Goal: Find contact information: Find contact information

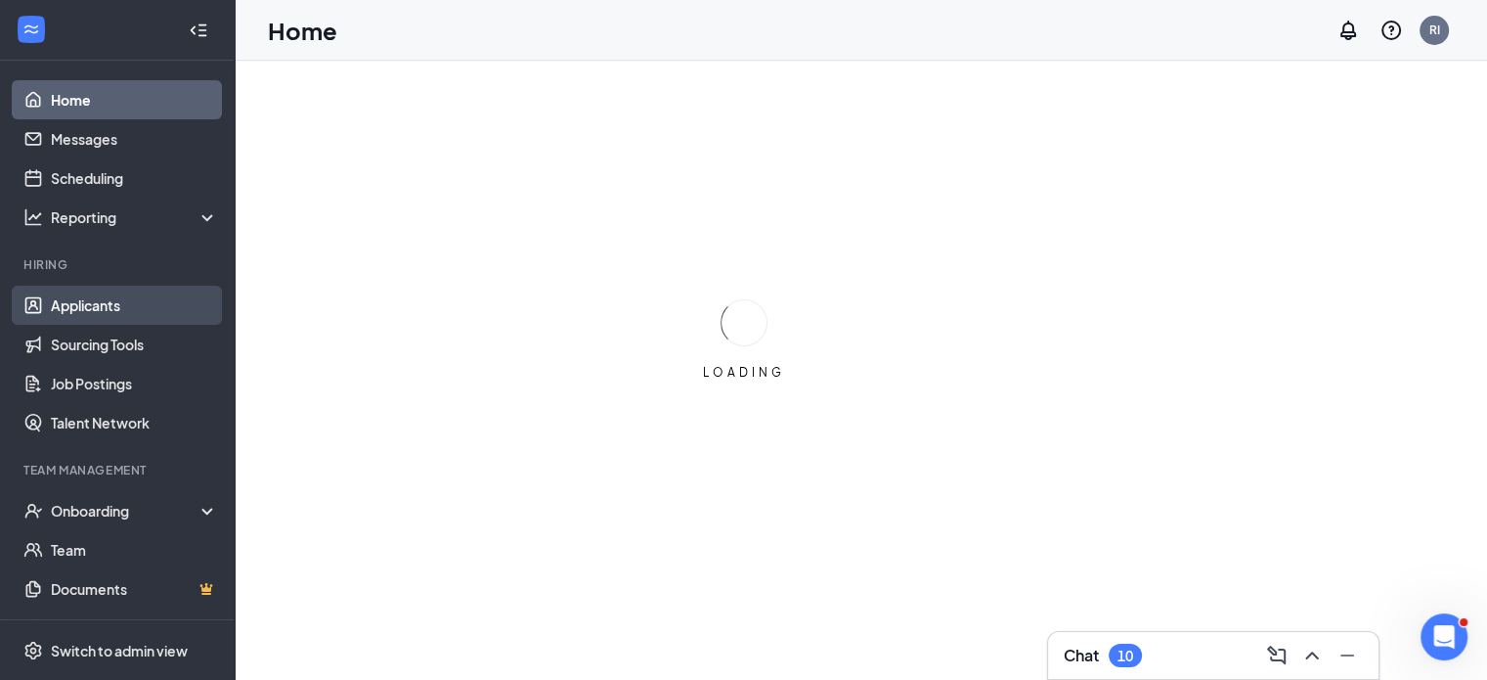
click at [101, 312] on link "Applicants" at bounding box center [134, 304] width 167 height 39
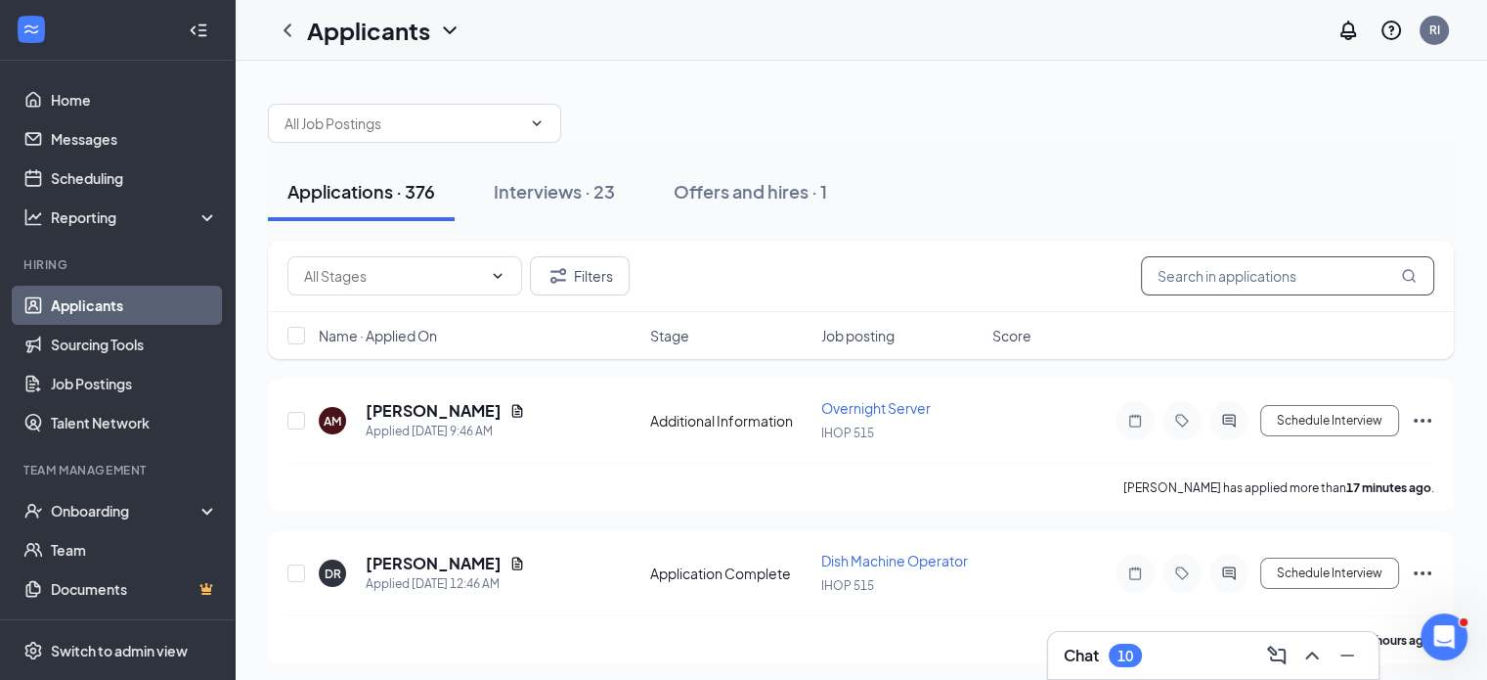
click at [1272, 269] on input "text" at bounding box center [1287, 275] width 293 height 39
type input "[PERSON_NAME]"
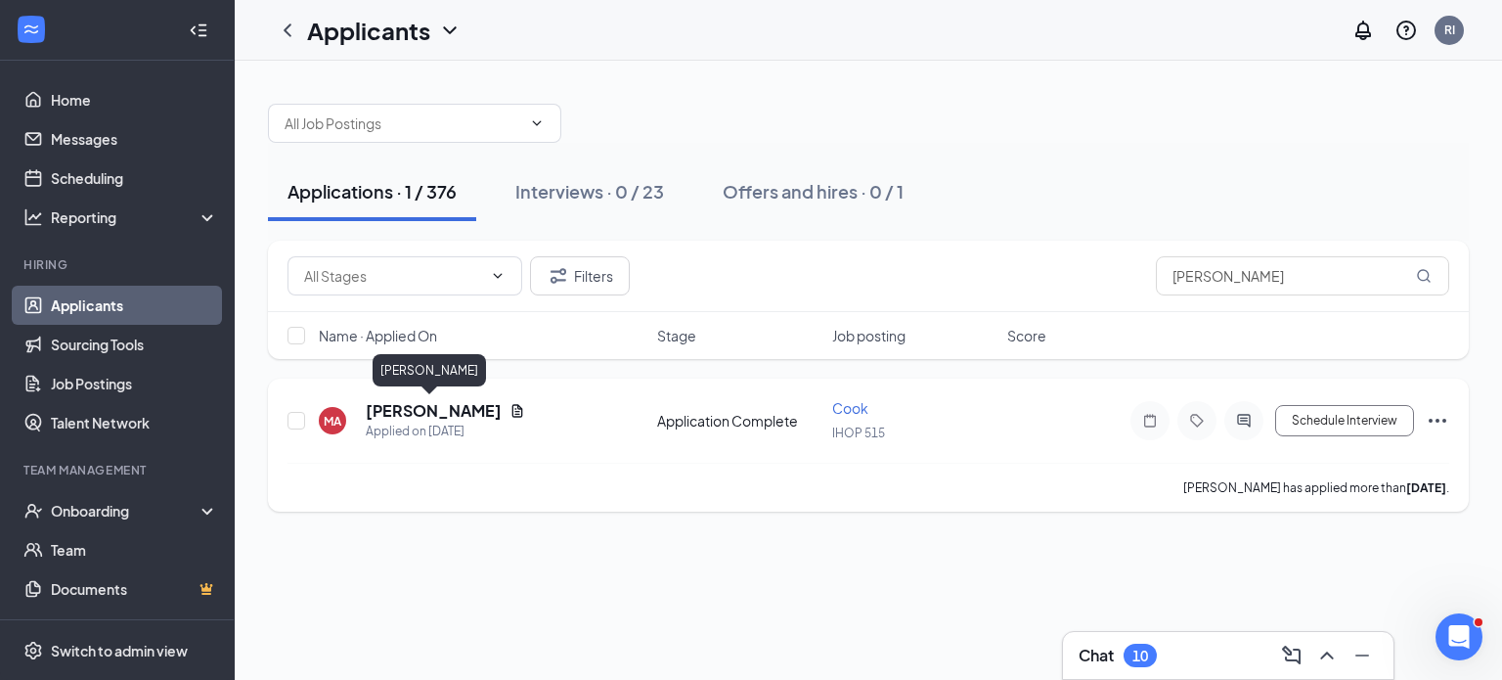
click at [417, 414] on h5 "[PERSON_NAME]" at bounding box center [434, 411] width 136 height 22
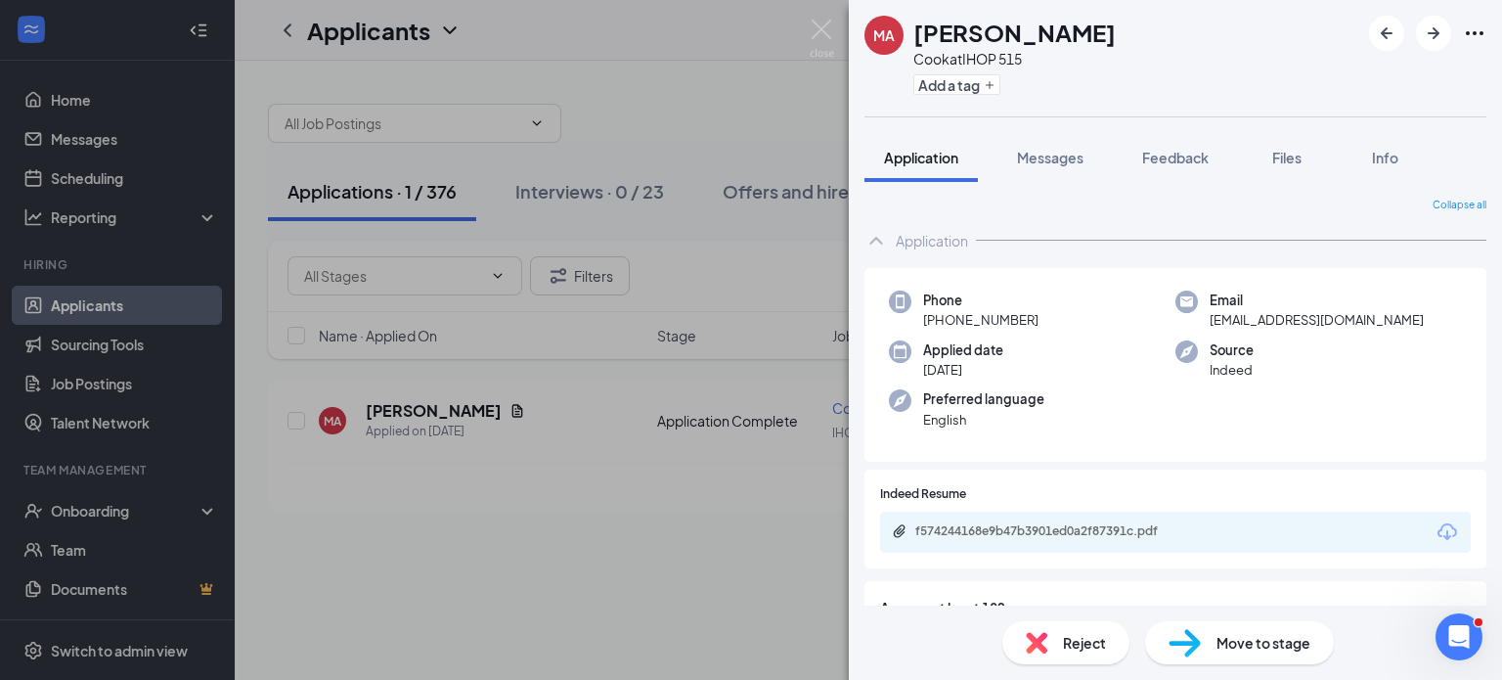
drag, startPoint x: 1034, startPoint y: 312, endPoint x: 940, endPoint y: 330, distance: 96.6
click at [940, 330] on div "Phone [PHONE_NUMBER] Email [EMAIL_ADDRESS][DOMAIN_NAME] Applied date [DATE] Sou…" at bounding box center [1175, 365] width 622 height 195
copy span "[PHONE_NUMBER]"
click at [1029, 373] on div "Applied date [DATE]" at bounding box center [1032, 360] width 286 height 40
click at [1324, 324] on span "[EMAIL_ADDRESS][DOMAIN_NAME]" at bounding box center [1316, 320] width 214 height 20
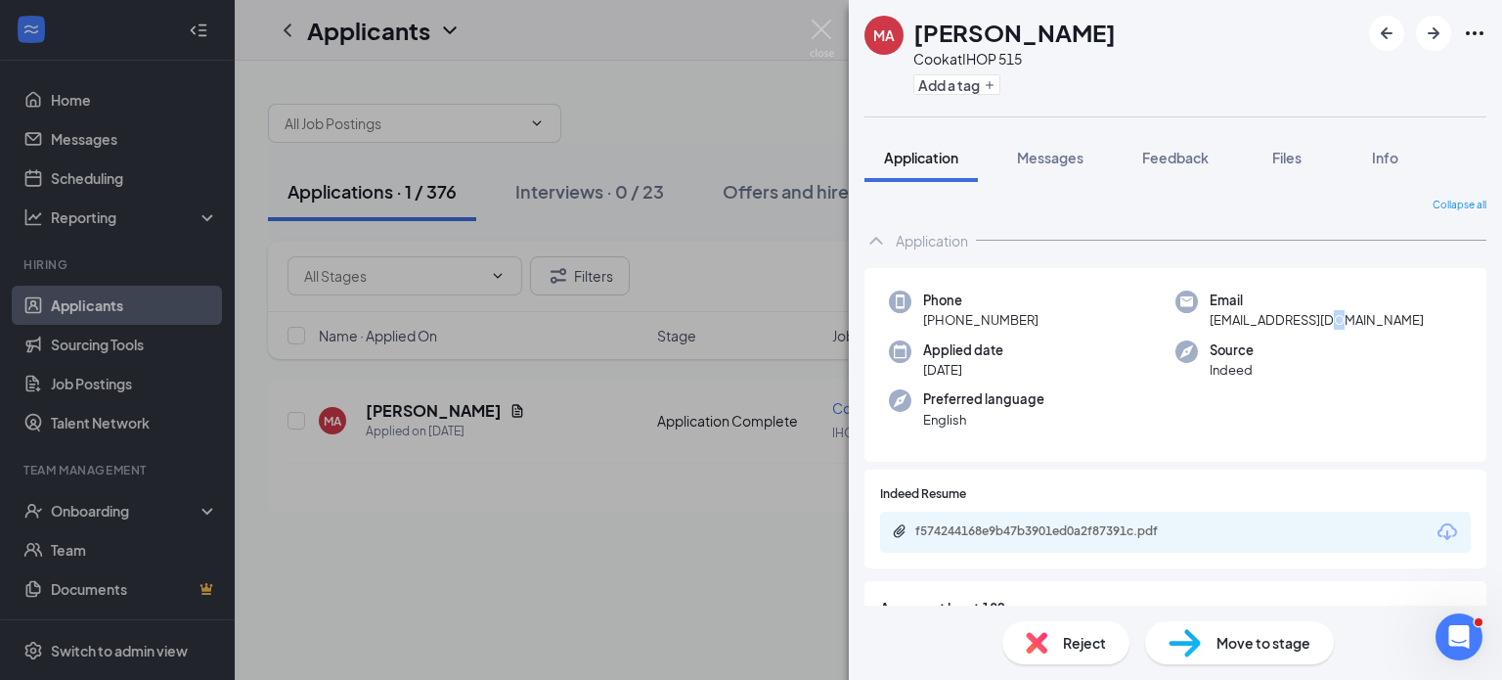
click at [1324, 324] on span "[EMAIL_ADDRESS][DOMAIN_NAME]" at bounding box center [1316, 320] width 214 height 20
copy span "[EMAIL_ADDRESS][DOMAIN_NAME]"
